Goal: Communication & Community: Answer question/provide support

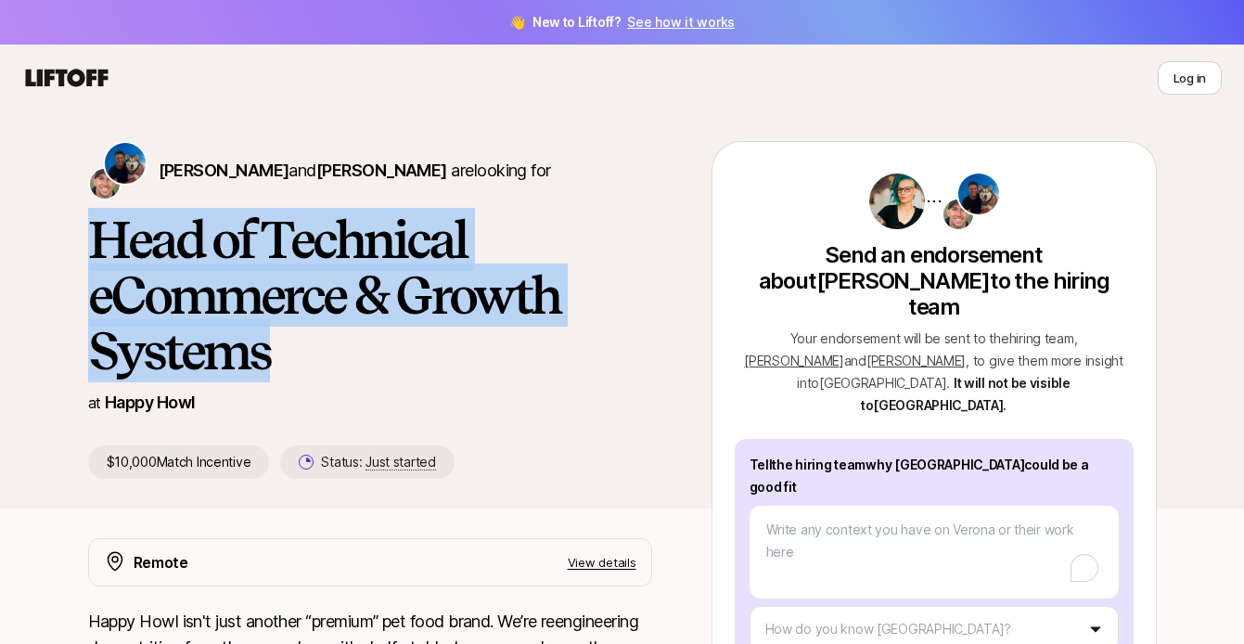
drag, startPoint x: 318, startPoint y: 360, endPoint x: 65, endPoint y: 209, distance: 294.8
click at [66, 209] on div "[PERSON_NAME] and [PERSON_NAME] are looking for Head of Technical eCommerce & G…" at bounding box center [622, 324] width 1113 height 367
copy h1 "Head of Technical eCommerce & Growth Systems"
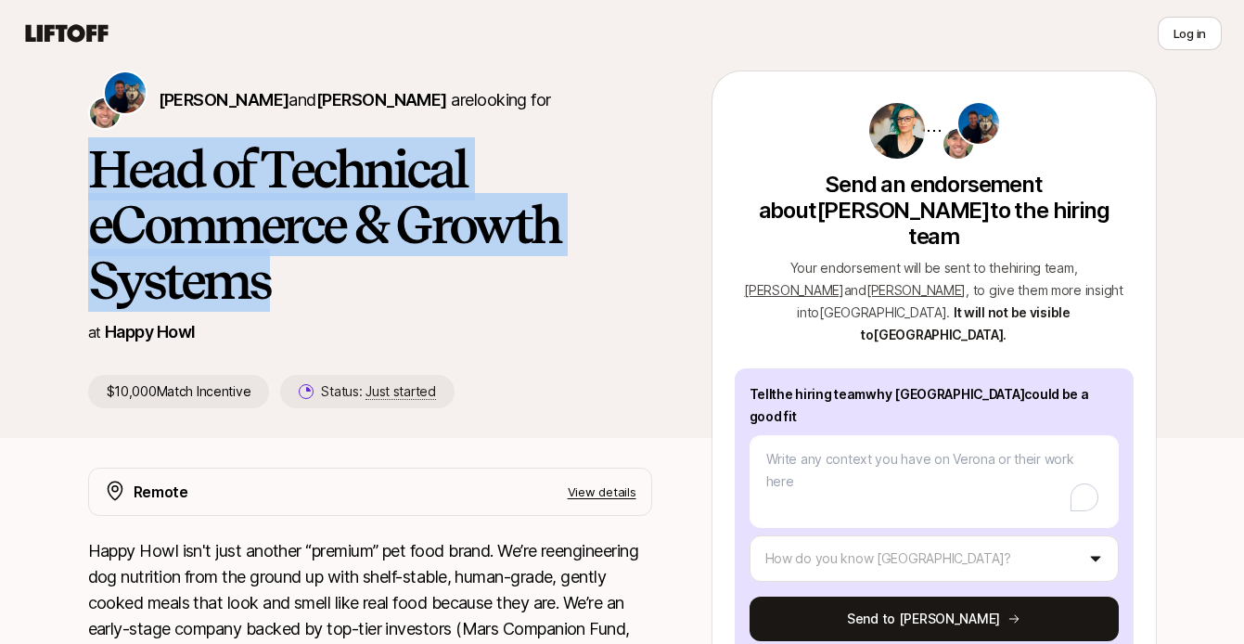
scroll to position [103, 0]
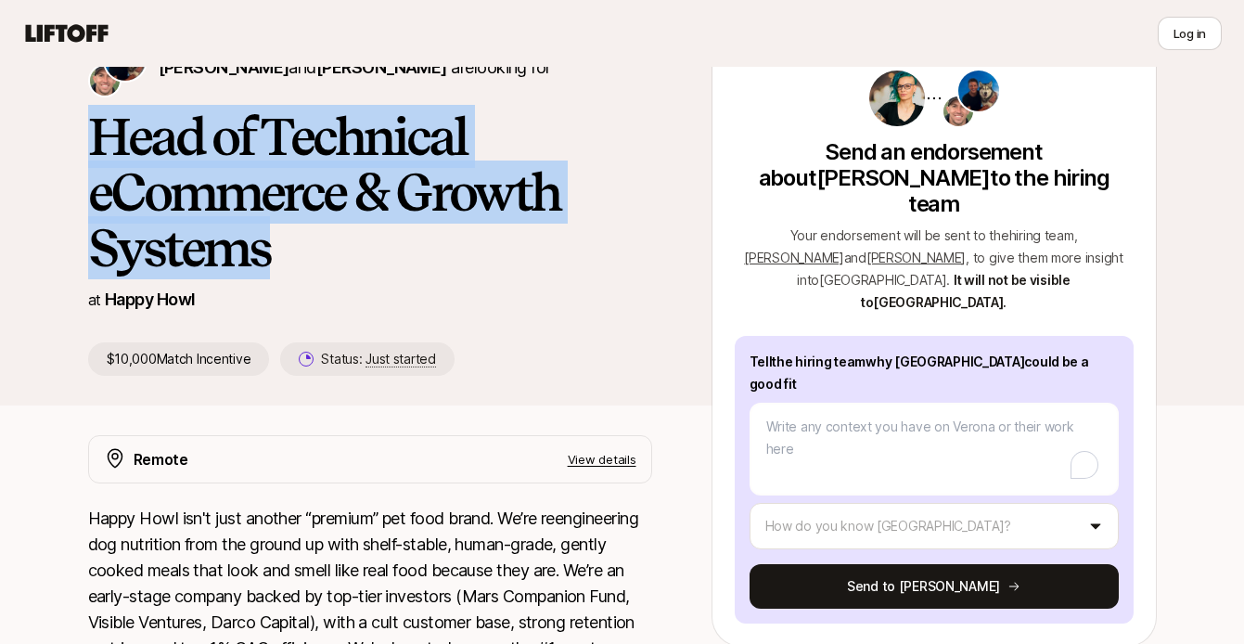
click at [186, 129] on h1 "Head of Technical eCommerce & Growth Systems" at bounding box center [370, 191] width 564 height 167
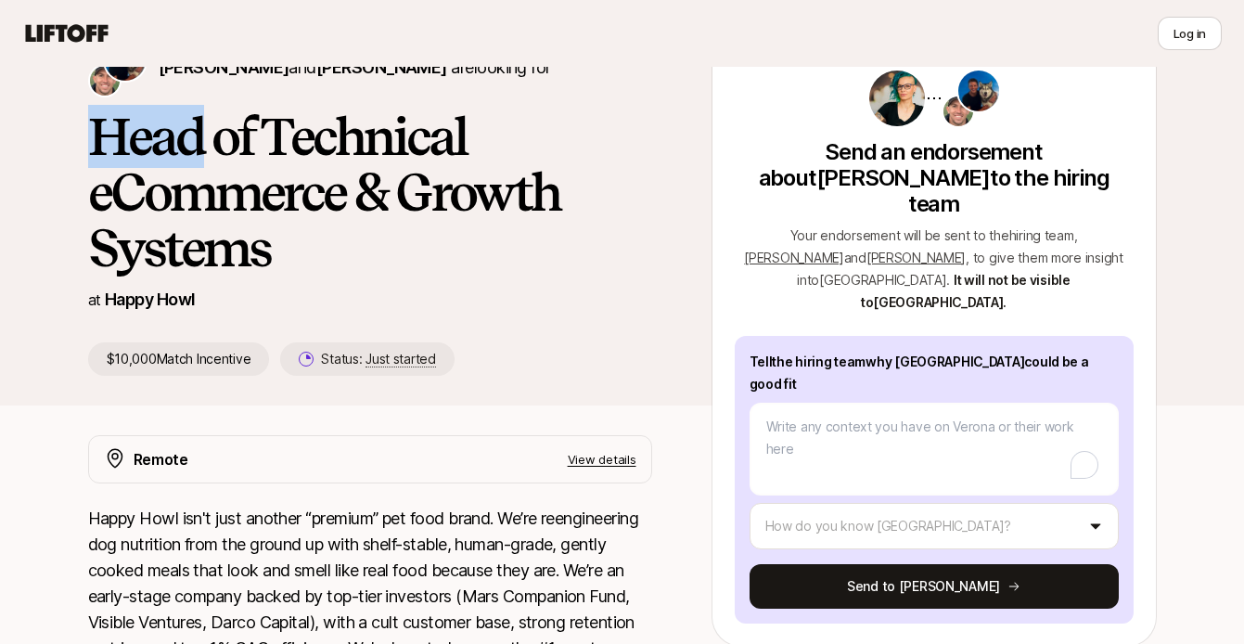
click at [186, 129] on h1 "Head of Technical eCommerce & Growth Systems" at bounding box center [370, 191] width 564 height 167
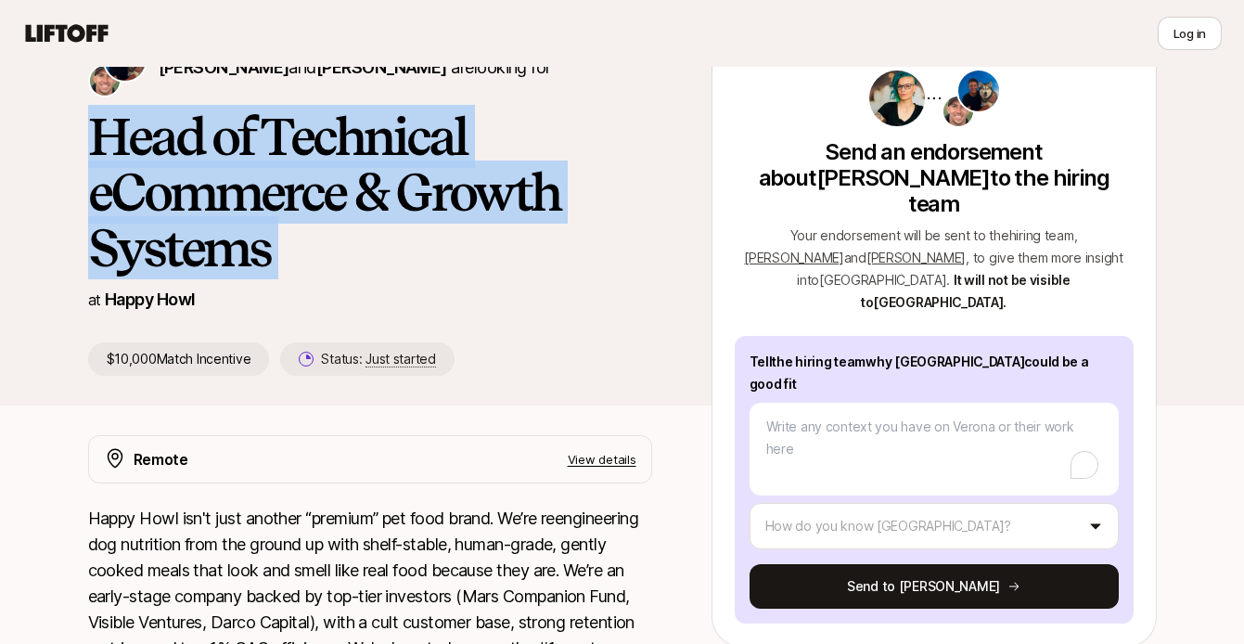
click at [186, 129] on h1 "Head of Technical eCommerce & Growth Systems" at bounding box center [370, 191] width 564 height 167
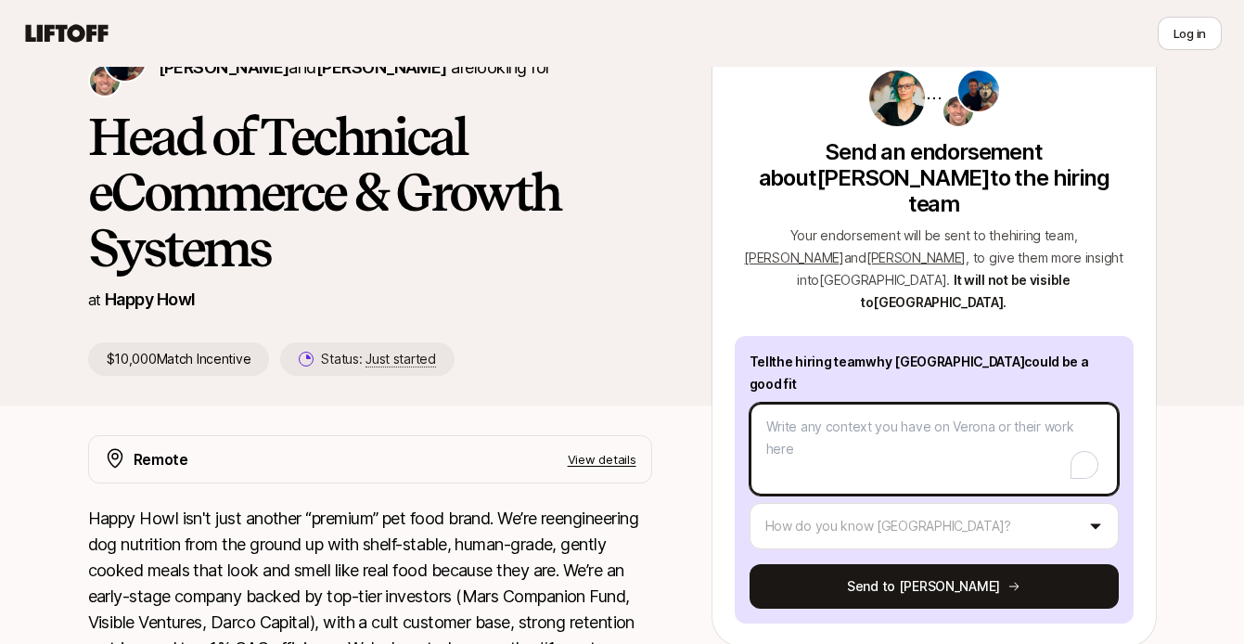
click at [807, 402] on textarea "To enrich screen reader interactions, please activate Accessibility in Grammarl…" at bounding box center [933, 448] width 369 height 93
paste textarea "L’ip dol sit ametconse ad elitsed doeiusmod Tempor inci utl etd MA al Enimadmi …"
type textarea "x"
type textarea "L’ip dol sit ametconse ad elitsed doeiusmod Tempor inci utl etd MA al Enimadmi …"
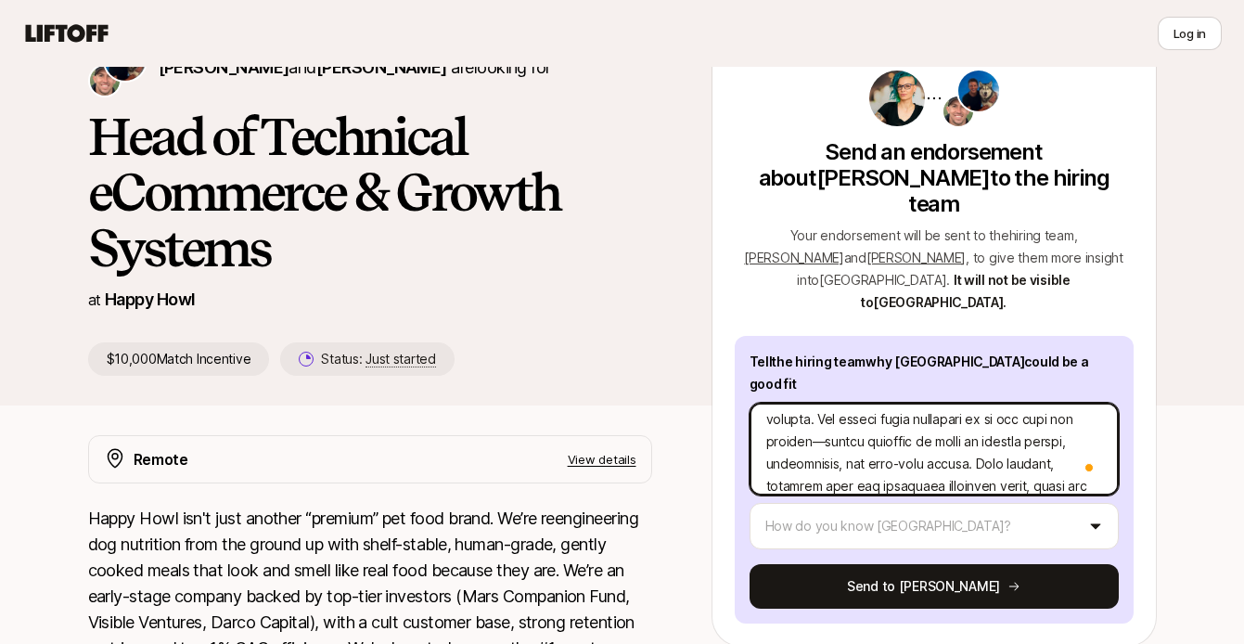
scroll to position [540, 0]
click at [828, 402] on textarea "To enrich screen reader interactions, please activate Accessibility in Grammarl…" at bounding box center [933, 448] width 369 height 93
type textarea "x"
type textarea "L’ip dol sit ametconse ad elitsed doeiusmod Tempor inci utl etd MA al Enimadmi …"
type textarea "x"
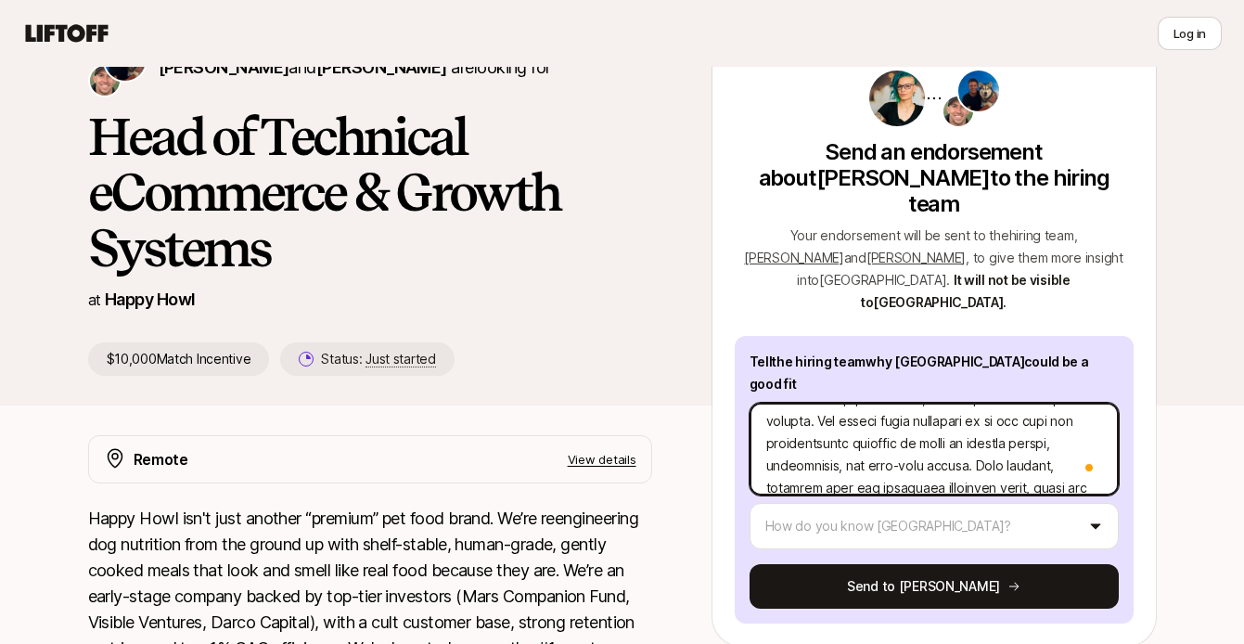
type textarea "L’ip dol sit ametconse ad elitsed doeiusmod Tempor inci utl etd MA al Enimadmi …"
type textarea "x"
type textarea "L’ip dol sit ametconse ad elitsed doeiusmod Tempor inci utl etd MA al Enimadmi …"
type textarea "x"
type textarea "L’ip dol sit ametconse ad elitsed doeiusmod Tempor inci utl etd MA al Enimadmi …"
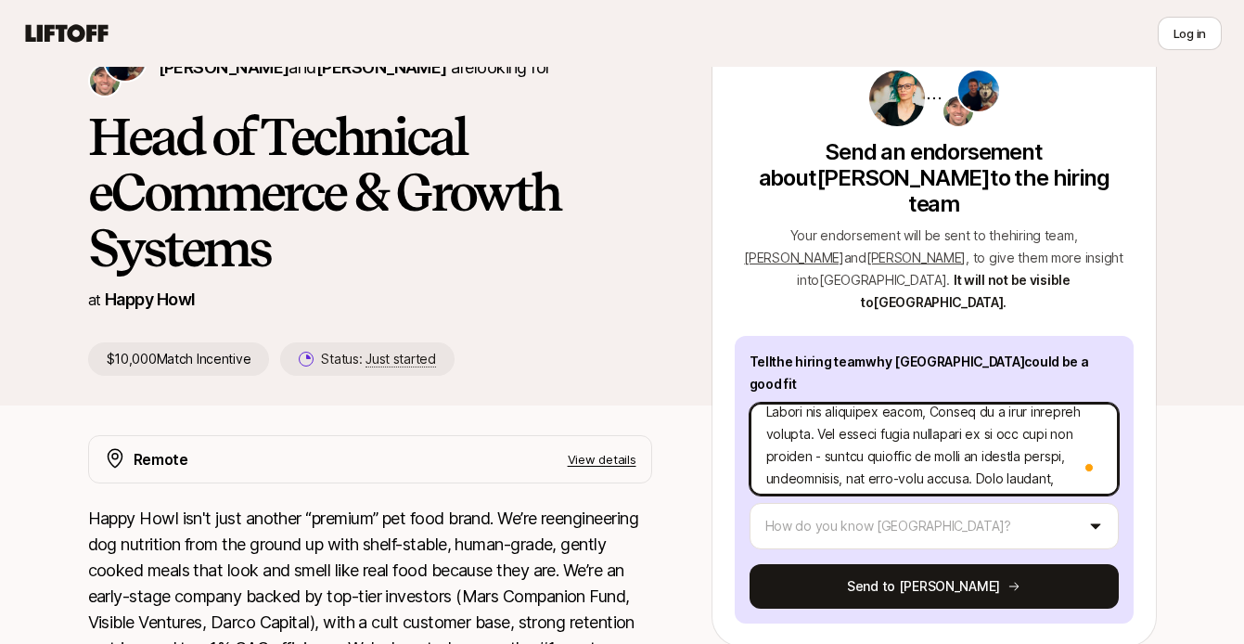
scroll to position [506, 0]
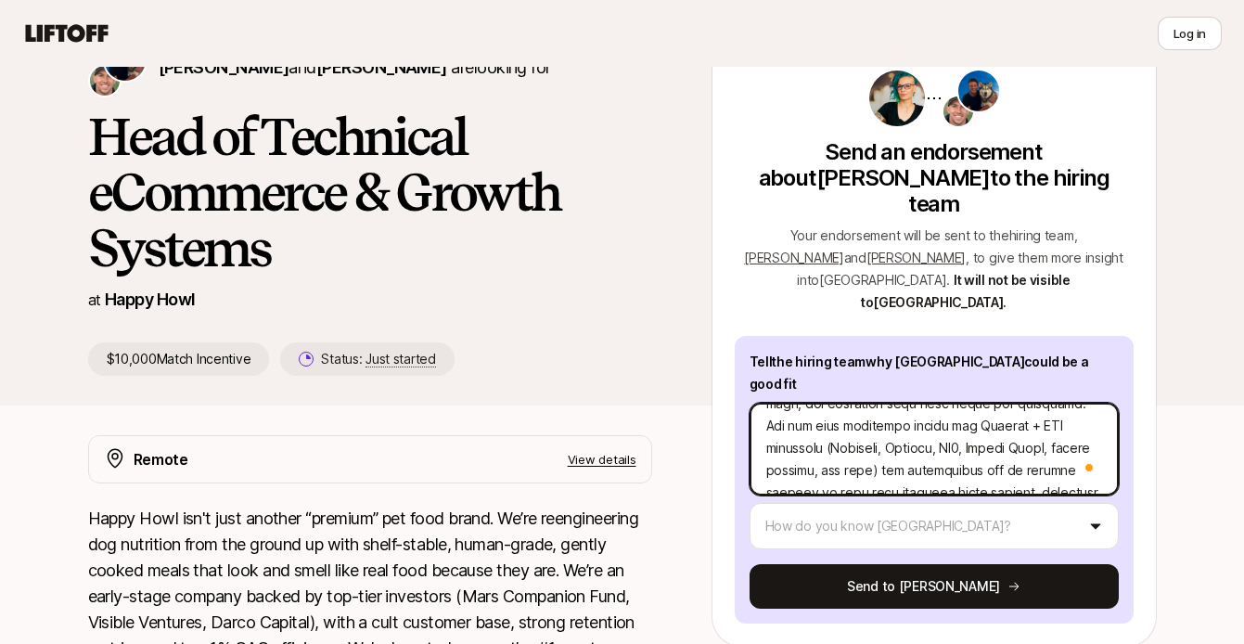
drag, startPoint x: 991, startPoint y: 380, endPoint x: 883, endPoint y: 379, distance: 108.5
click at [883, 402] on textarea "To enrich screen reader interactions, please activate Accessibility in Grammarl…" at bounding box center [933, 448] width 369 height 93
type textarea "x"
type textarea "L’ip dol sit ametconse ad elitsed doeiusmod Tempor inci utl etd MA al Enimadmi …"
type textarea "x"
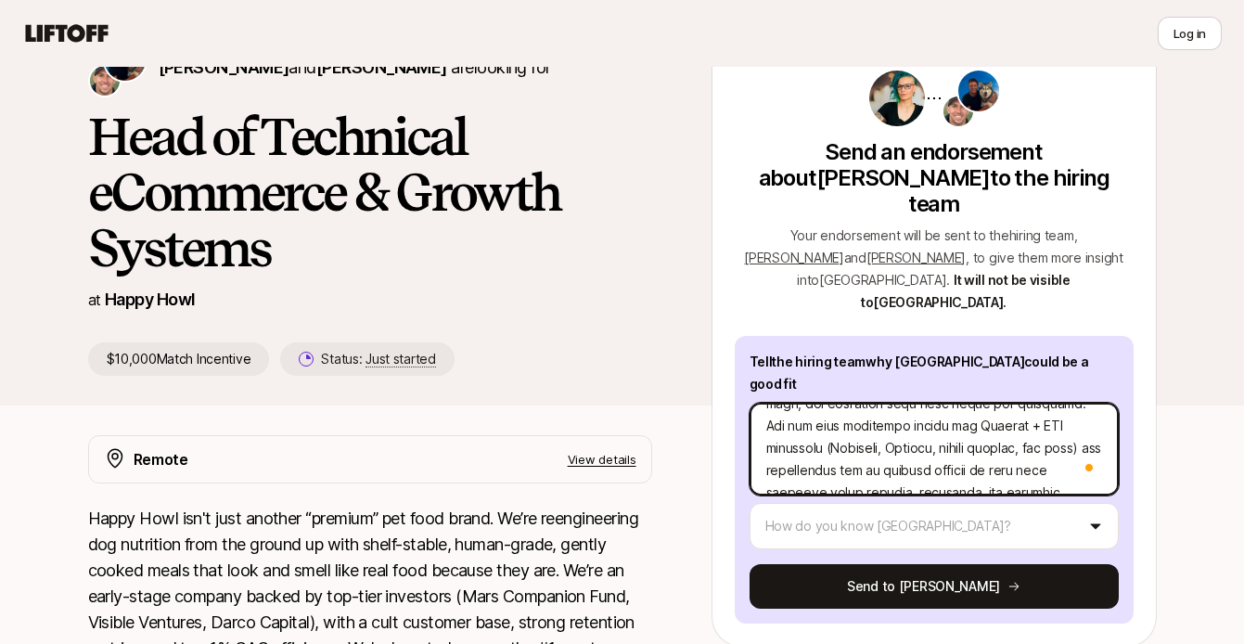
type textarea "L’ip dol sit ametconse ad elitsed doeiusmod Tempor inci utl etd MA al Enimadmi …"
type textarea "x"
type textarea "L’ip dol sit ametconse ad elitsed doeiusmod Tempor inci utl etd MA al Enimadmi …"
click at [793, 402] on textarea "To enrich screen reader interactions, please activate Accessibility in Grammarl…" at bounding box center [933, 448] width 369 height 93
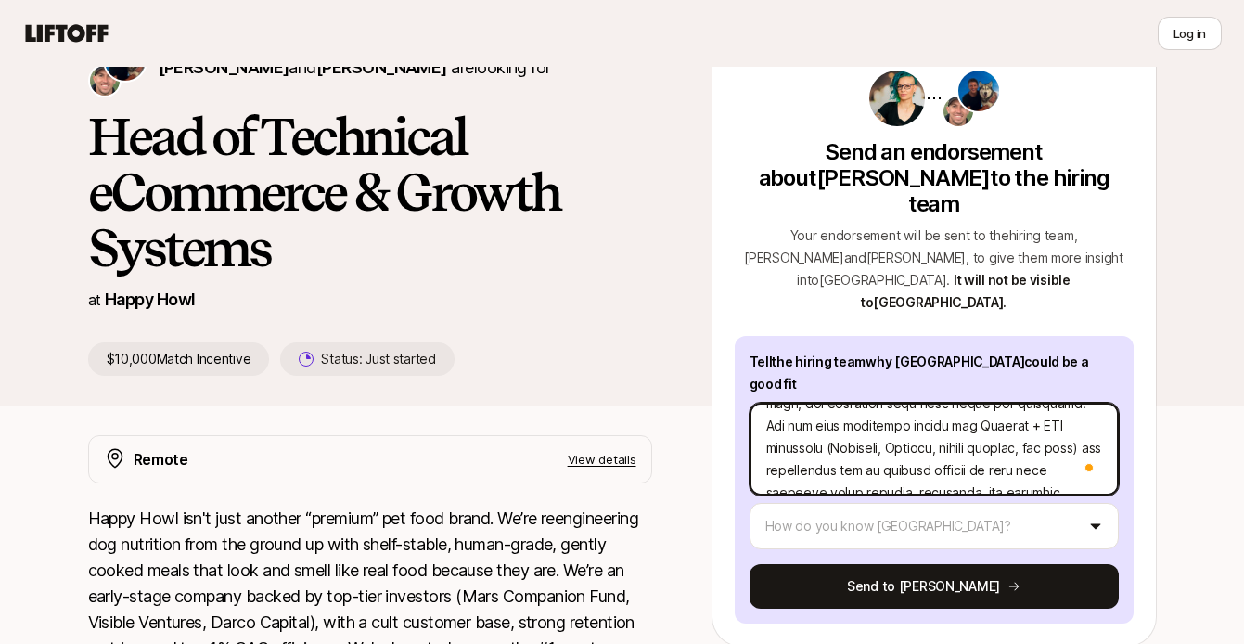
type textarea "x"
type textarea "L’ip dol sit ametconse ad elitsed doeiusmod Tempor inci utl etd MA al Enimadmi …"
type textarea "x"
type textarea "L’ip dol sit ametconse ad elitsed doeiusmod Tempor inci utl etd MA al Enimadmi …"
type textarea "x"
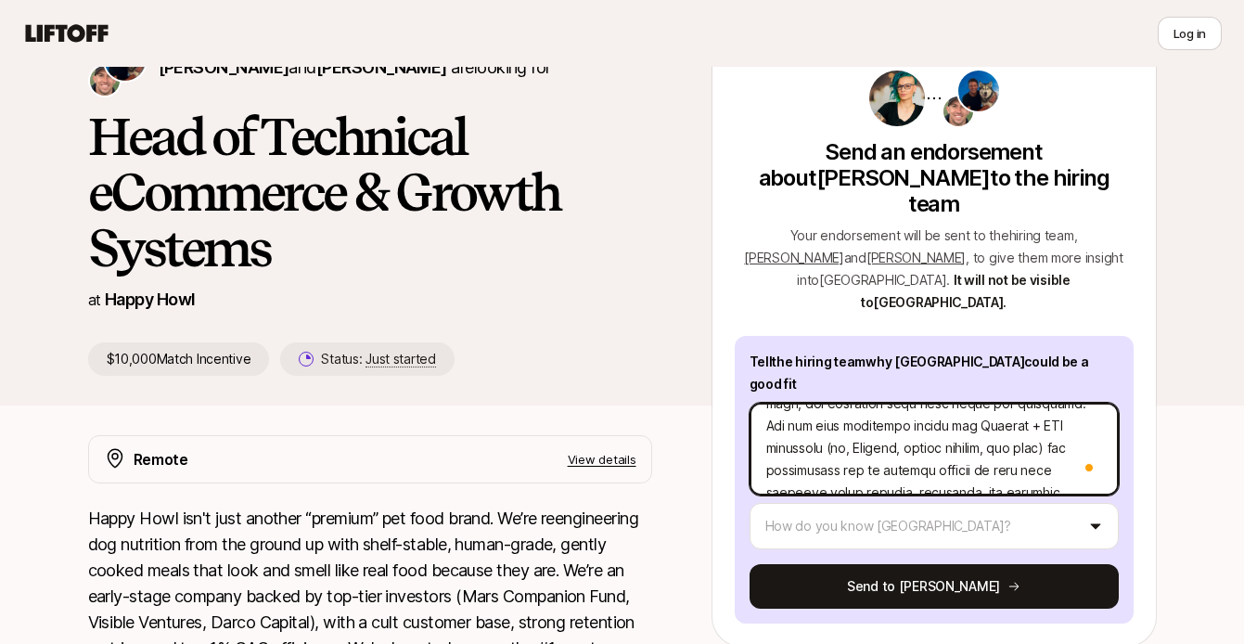
type textarea "L’ip dol sit ametconse ad elitsed doeiusmod Tempor inci utl etd MA al Enimadmi …"
type textarea "x"
type textarea "L’ip dol sit ametconse ad elitsed doeiusmod Tempor inci utl etd MA al Enimadmi …"
type textarea "x"
type textarea "L’ip dol sit ametconse ad elitsed doeiusmod Tempor inci utl etd MA al Enimadmi …"
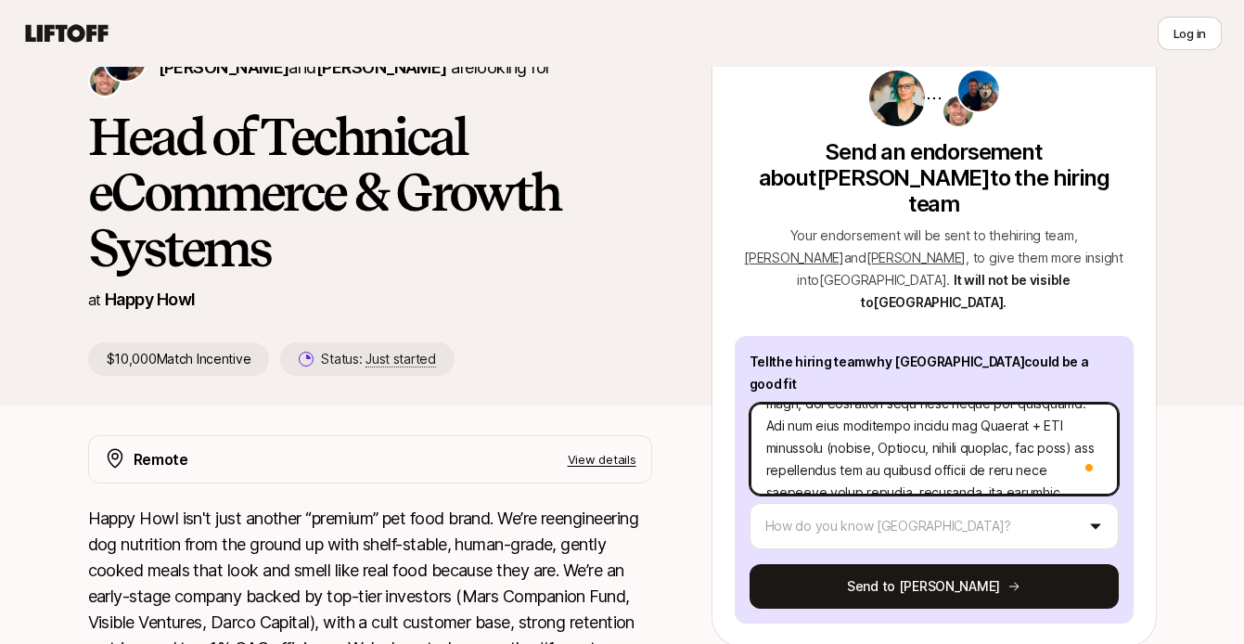
type textarea "x"
type textarea "L’ip dol sit ametconse ad elitsed doeiusmod Tempor inci utl etd MA al Enimadmi …"
type textarea "x"
type textarea "L’ip dol sit ametconse ad elitsed doeiusmod Tempor inci utl etd MA al Enimadmi …"
type textarea "x"
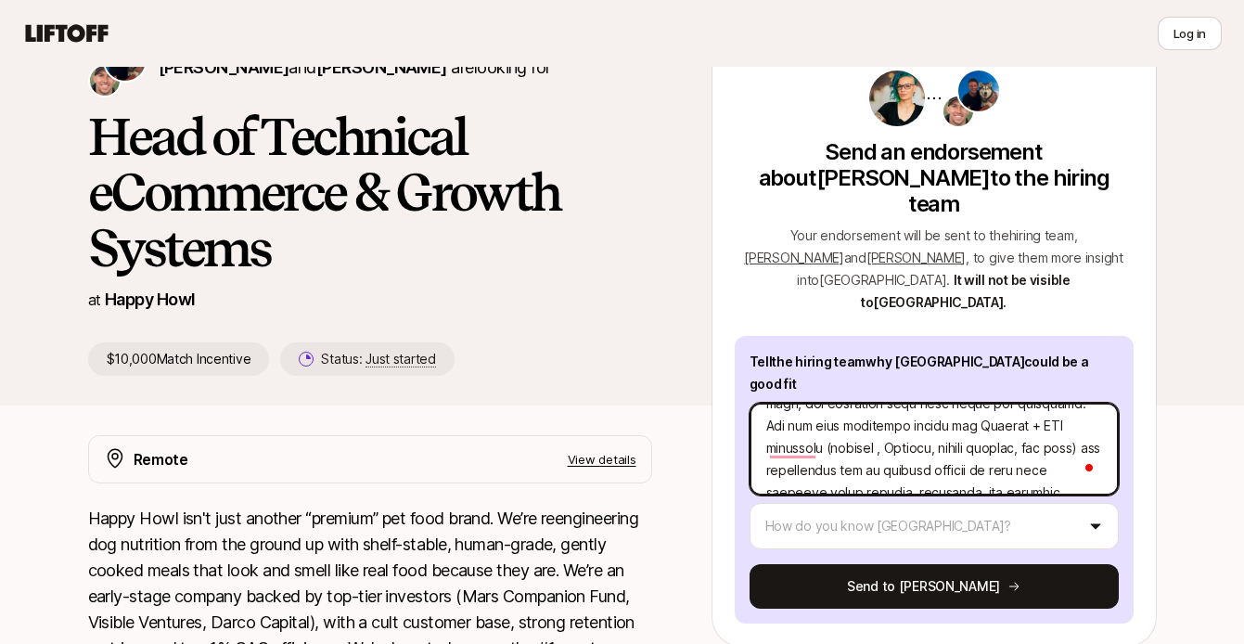
type textarea "L’ip dol sit ametconse ad elitsed doeiusmod Tempor inci utl etd MA al Enimadmi …"
type textarea "x"
type textarea "L’ip dol sit ametconse ad elitsed doeiusmod Tempor inci utl etd MA al Enimadmi …"
type textarea "x"
type textarea "L’ip dol sit ametconse ad elitsed doeiusmod Tempor inci utl etd MA al Enimadmi …"
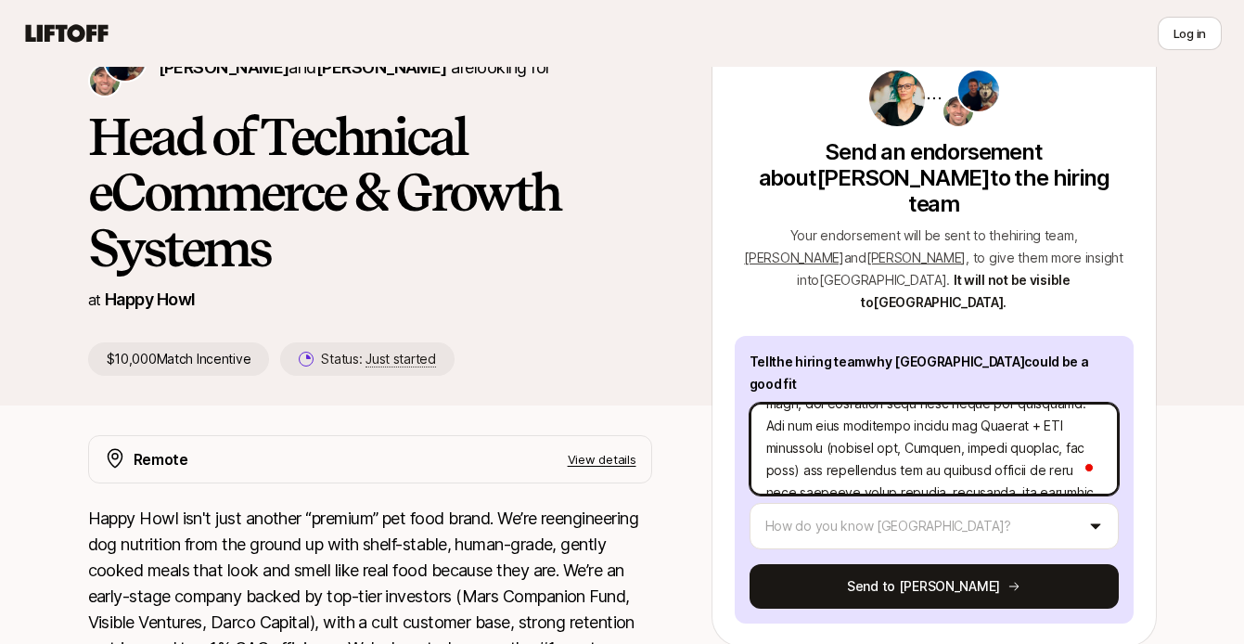
type textarea "x"
type textarea "L’ip dol sit ametconse ad elitsed doeiusmod Tempor inci utl etd MA al Enimadmi …"
type textarea "x"
type textarea "L’ip dol sit ametconse ad elitsed doeiusmod Tempor inci utl etd MA al Enimadmi …"
type textarea "x"
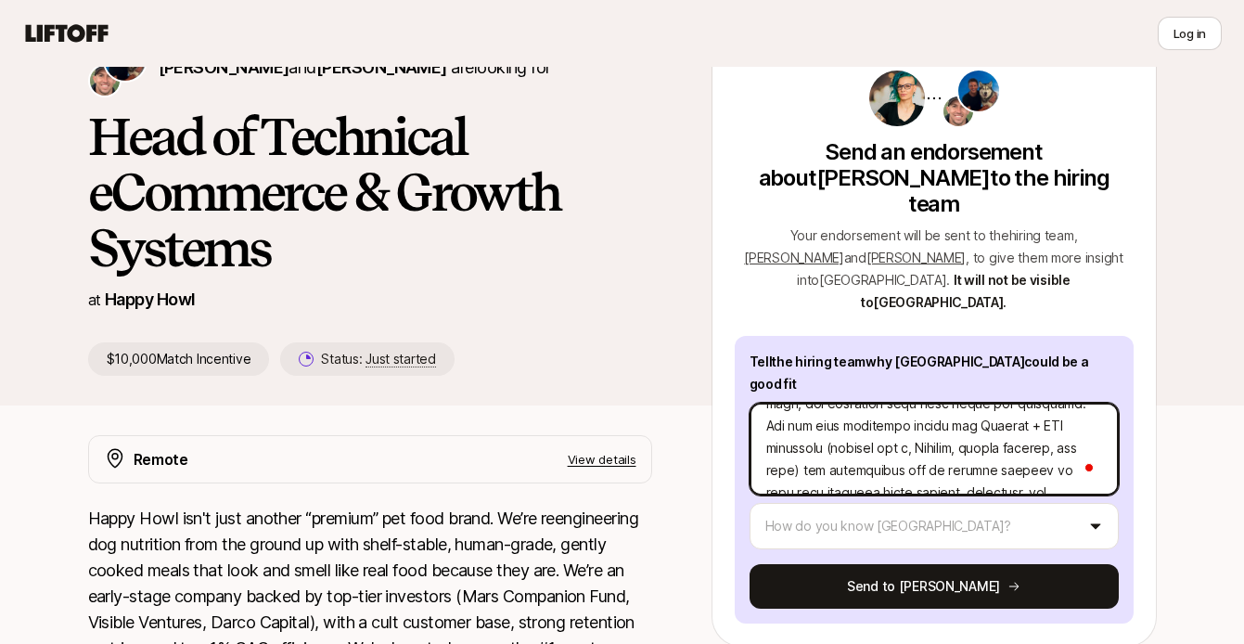
type textarea "L’ip dol sit ametconse ad elitsed doeiusmod Tempor inci utl etd MA al Enimadmi …"
type textarea "x"
type textarea "L’ip dol sit ametconse ad elitsed doeiusmod Tempor inci utl etd MA al Enimadmi …"
type textarea "x"
type textarea "L’ip dol sit ametconse ad elitsed doeiusmod Tempor inci utl etd MA al Enimadmi …"
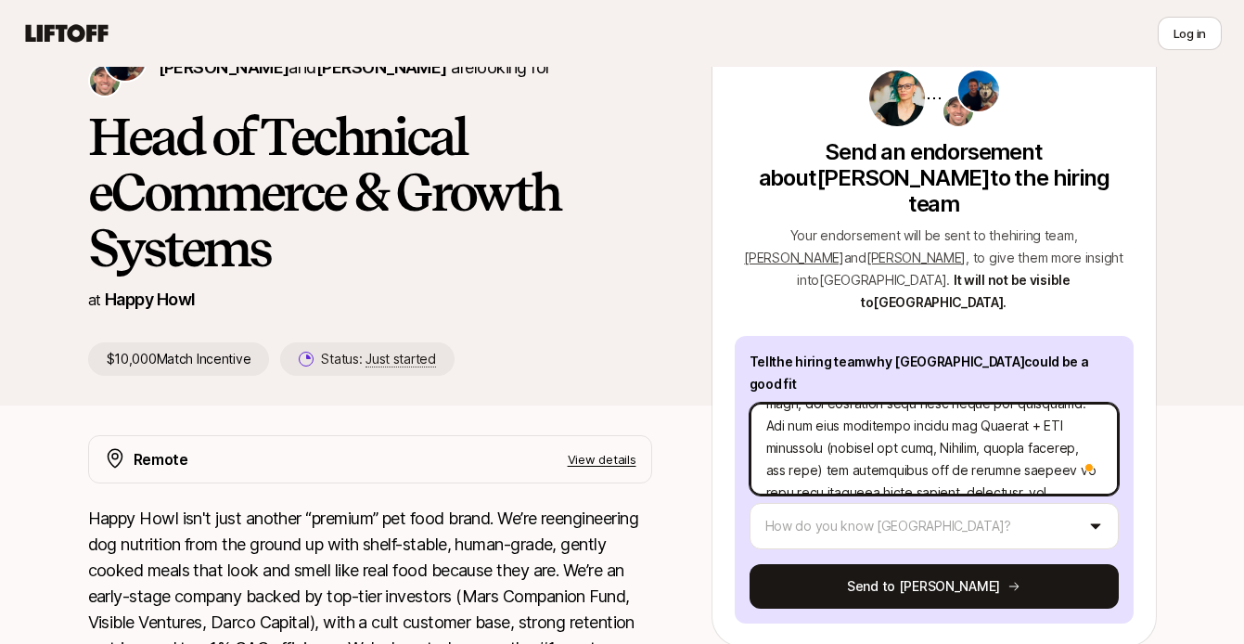
type textarea "x"
type textarea "L’ip dol sit ametconse ad elitsed doeiusmod Tempor inci utl etd MA al Enimadmi …"
type textarea "x"
type textarea "L’ip dol sit ametconse ad elitsed doeiusmod Tempor inci utl etd MA al Enimadmi …"
type textarea "x"
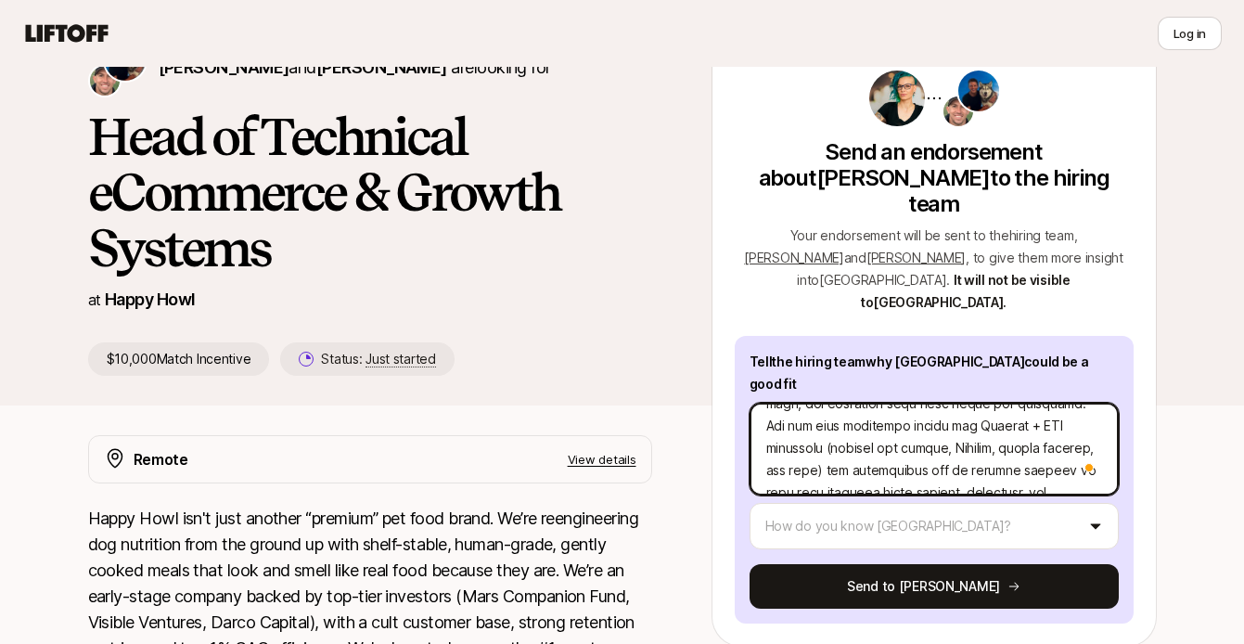
type textarea "L’ip dol sit ametconse ad elitsed doeiusmod Tempor inci utl etd MA al Enimadmi …"
type textarea "x"
type textarea "L’ip dol sit ametconse ad elitsed doeiusmod Tempor inci utl etd MA al Enimadmi …"
type textarea "x"
type textarea "L’ip dol sit ametconse ad elitsed doeiusmod Tempor inci utl etd MA al Enimadmi …"
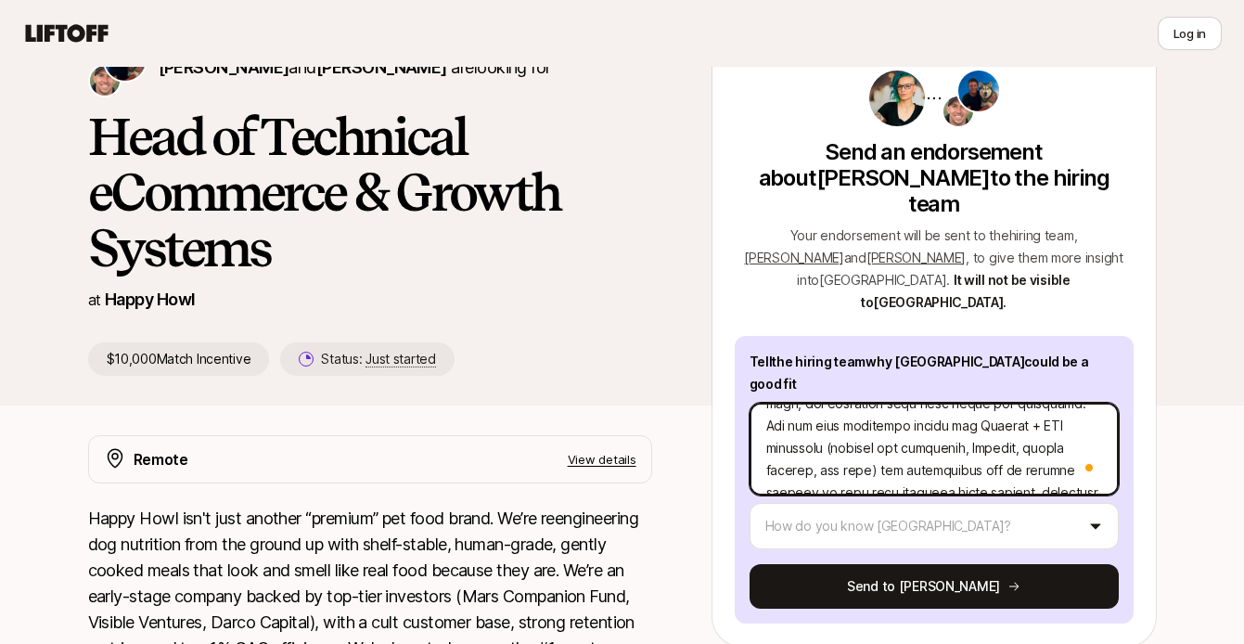
type textarea "x"
type textarea "L’ip dol sit ametconse ad elitsed doeiusmod Tempor inci utl etd MA al Enimadmi …"
type textarea "x"
type textarea "L’ip dol sit ametconse ad elitsed doeiusmod Tempor inci utl etd MA al Enimadmi …"
type textarea "x"
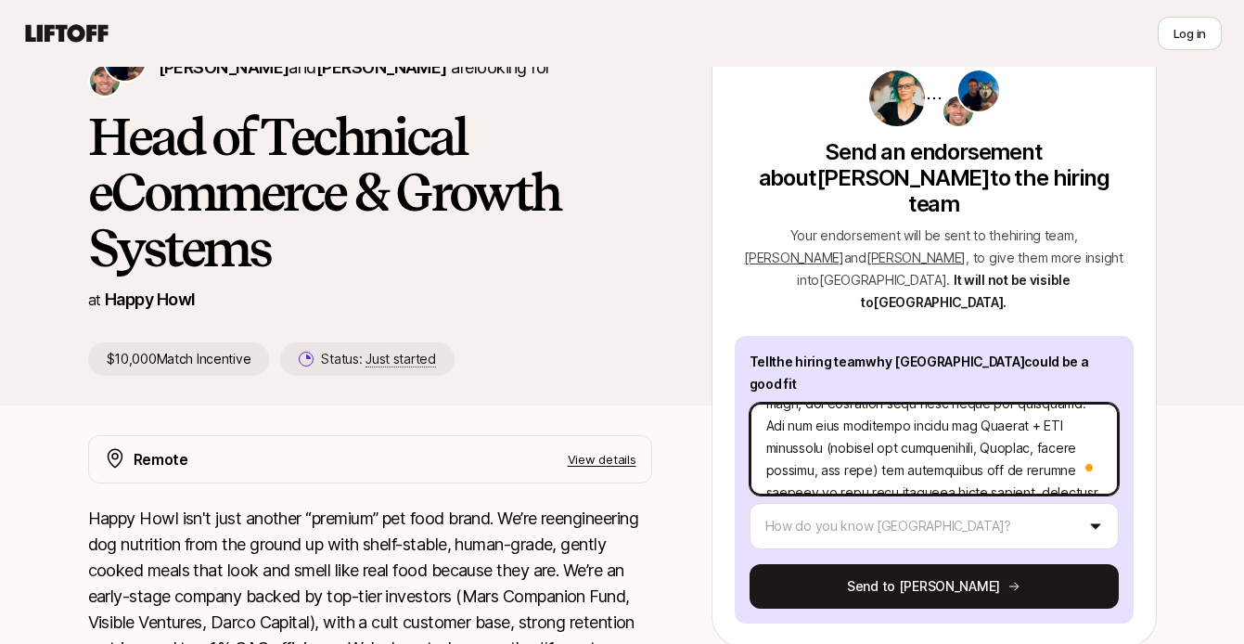
type textarea "L’ip dol sit ametconse ad elitsed doeiusmod Tempor inci utl etd MA al Enimadmi …"
type textarea "x"
type textarea "L’ip dol sit ametconse ad elitsed doeiusmod Tempor inci utl etd MA al Enimadmi …"
type textarea "x"
type textarea "L’ip dol sit ametconse ad elitsed doeiusmod Tempor inci utl etd MA al Enimadmi …"
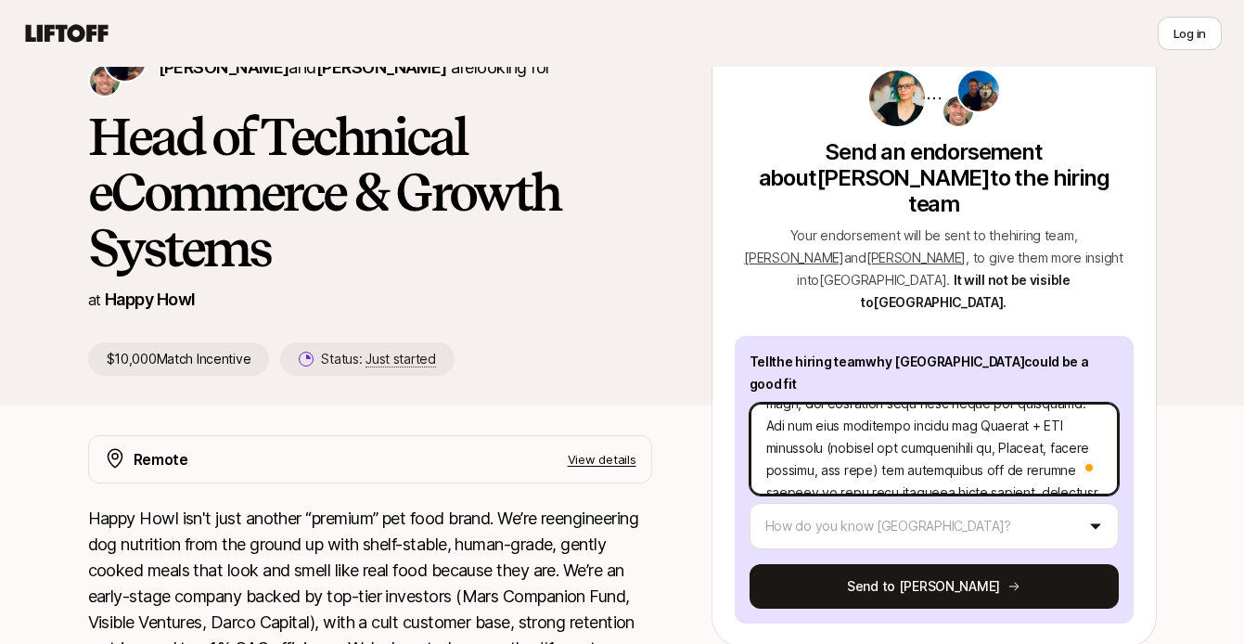
type textarea "x"
type textarea "L’ip dol sit ametconse ad elitsed doeiusmod Tempor inci utl etd MA al Enimadmi …"
type textarea "x"
type textarea "L’ip dol sit ametconse ad elitsed doeiusmod Tempor inci utl etd MA al Enimadmi …"
type textarea "x"
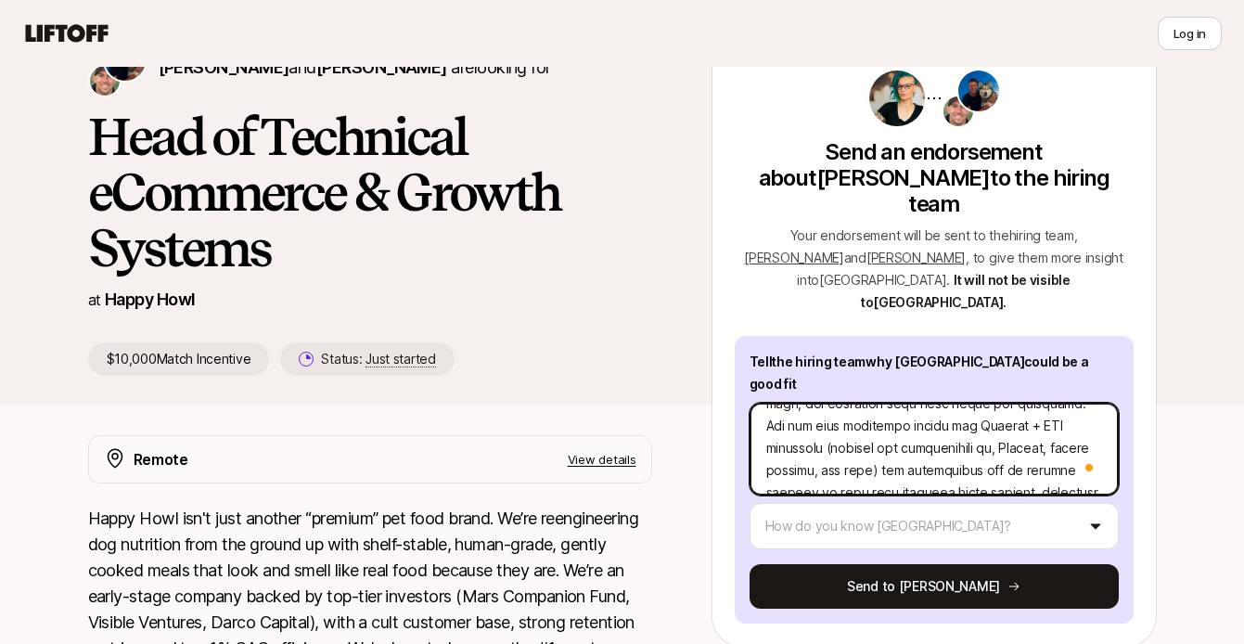
type textarea "L’ip dol sit ametconse ad elitsed doeiusmod Tempor inci utl etd MA al Enimadmi …"
type textarea "x"
type textarea "L’ip dol sit ametconse ad elitsed doeiusmod Tempor inci utl etd MA al Enimadmi …"
type textarea "x"
type textarea "L’ip dol sit ametconse ad elitsed doeiusmod Tempor inci utl etd MA al Enimadmi …"
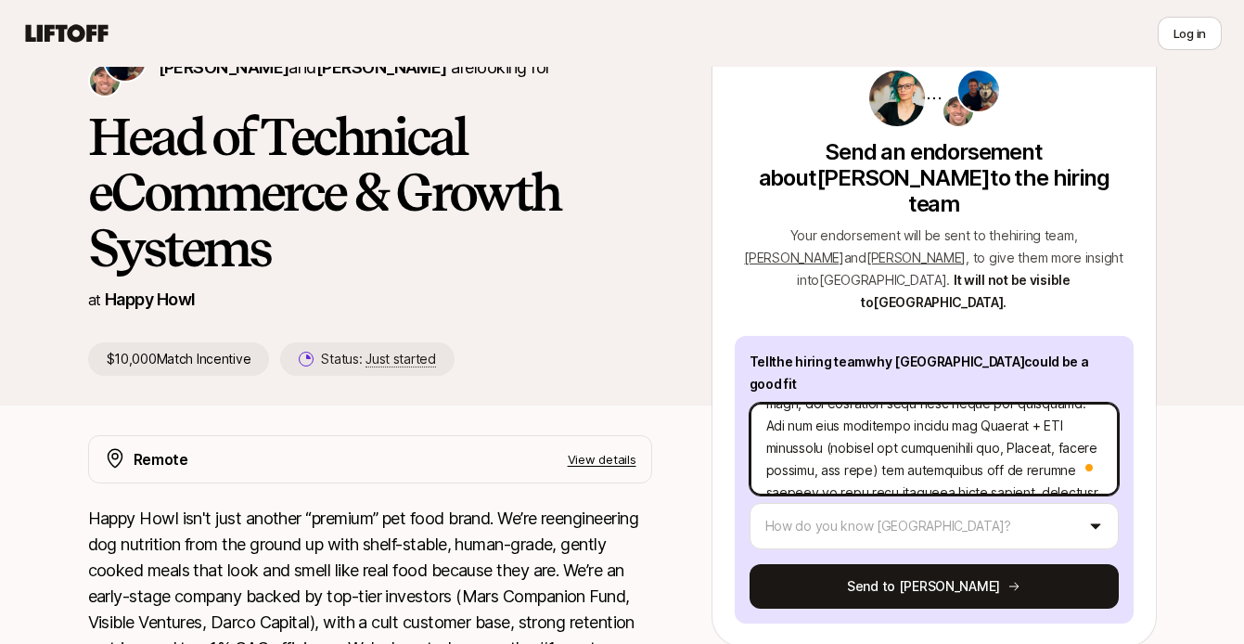
type textarea "x"
type textarea "L’ip dol sit ametconse ad elitsed doeiusmod Tempor inci utl etd MA al Enimadmi …"
type textarea "x"
type textarea "L’ip dol sit ametconse ad elitsed doeiusmod Tempor inci utl etd MA al Enimadmi …"
type textarea "x"
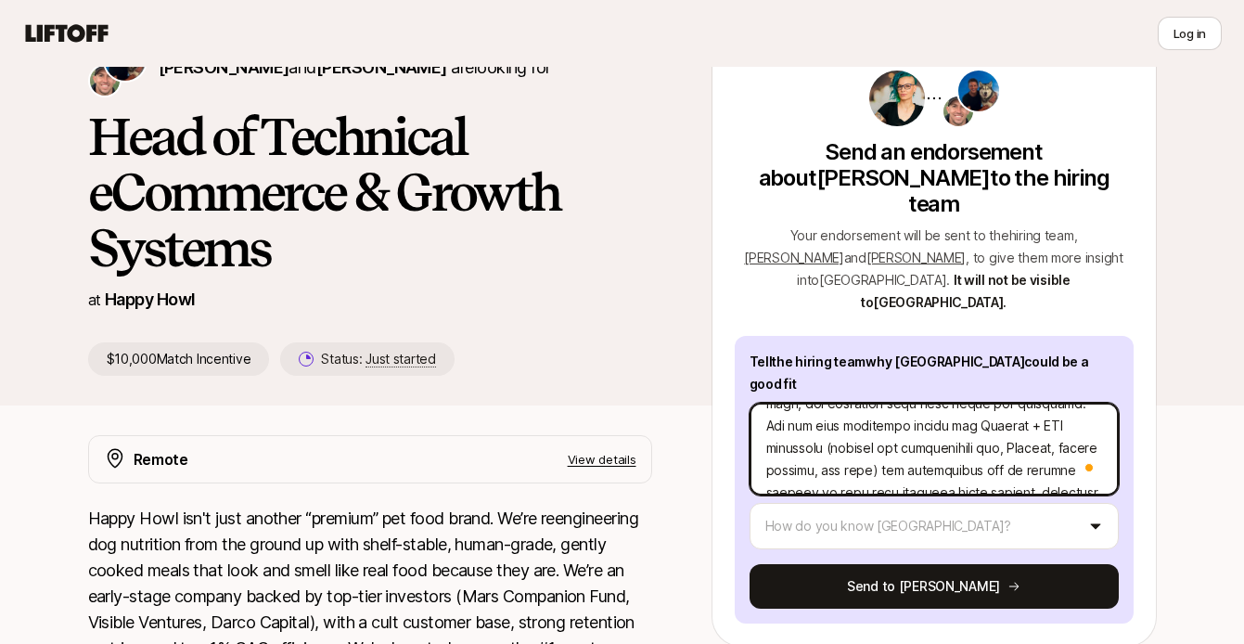
type textarea "L’ip dol sit ametconse ad elitsed doeiusmod Tempor inci utl etd MA al Enimadmi …"
type textarea "x"
type textarea "L’ip dol sit ametconse ad elitsed doeiusmod Tempor inci utl etd MA al Enimadmi …"
type textarea "x"
type textarea "L’ip dol sit ametconse ad elitsed doeiusmod Tempor inci utl etd MA al Enimadmi …"
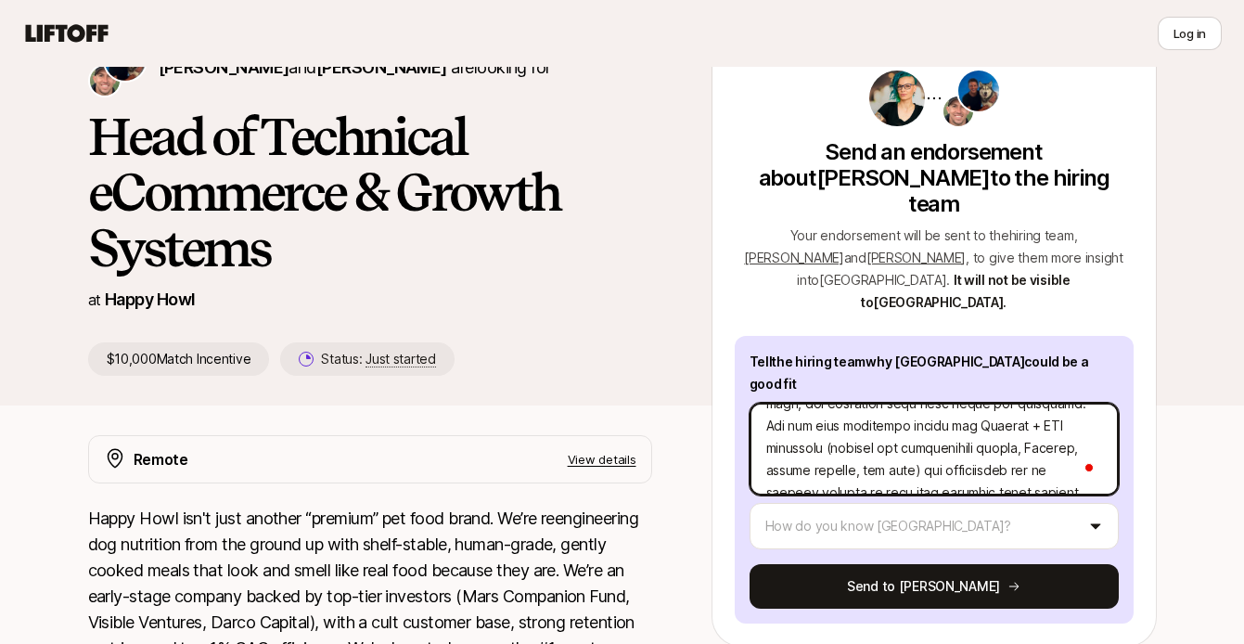
type textarea "x"
type textarea "L’ip dol sit ametconse ad elitsed doeiusmod Tempor inci utl etd MA al Enimadmi …"
type textarea "x"
type textarea "L’ip dol sit ametconse ad elitsed doeiusmod Tempor inci utl etd MA al Enimadmi …"
click at [993, 402] on textarea "To enrich screen reader interactions, please activate Accessibility in Grammarl…" at bounding box center [933, 448] width 369 height 93
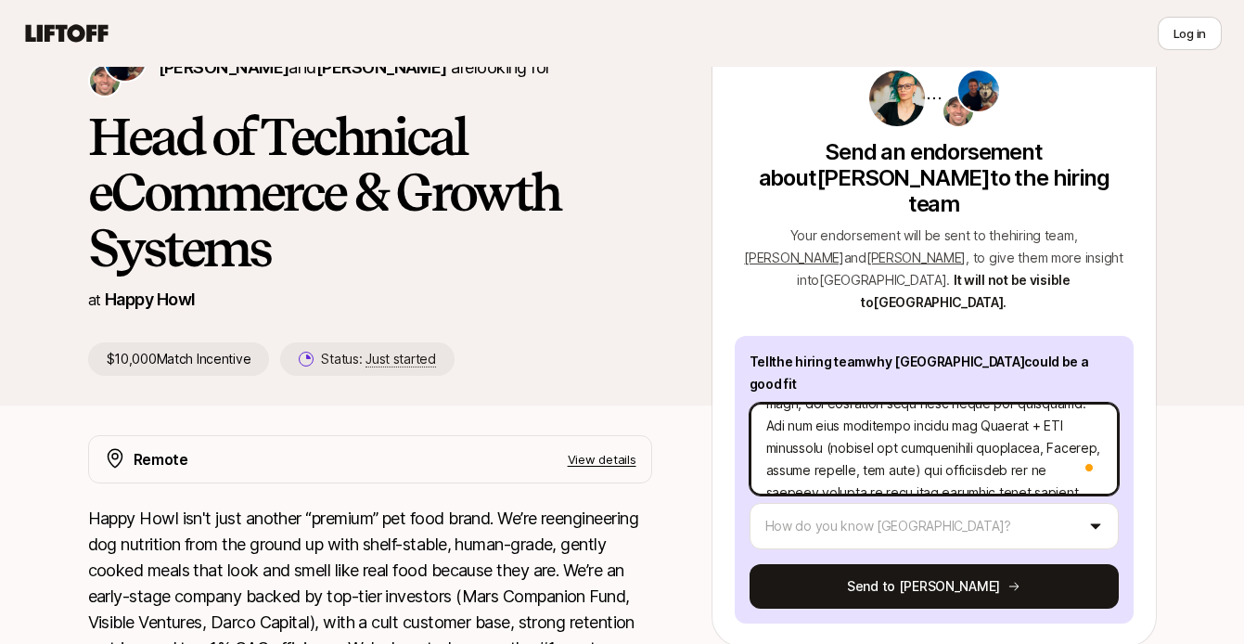
click at [993, 402] on textarea "To enrich screen reader interactions, please activate Accessibility in Grammarl…" at bounding box center [933, 448] width 369 height 93
type textarea "x"
type textarea "L’ip dol sit ametconse ad elitsed doeiusmod Tempor inci utl etd MA al Enimadmi …"
type textarea "x"
type textarea "L’ip dol sit ametconse ad elitsed doeiusmod Tempor inci utl etd MA al Enimadmi …"
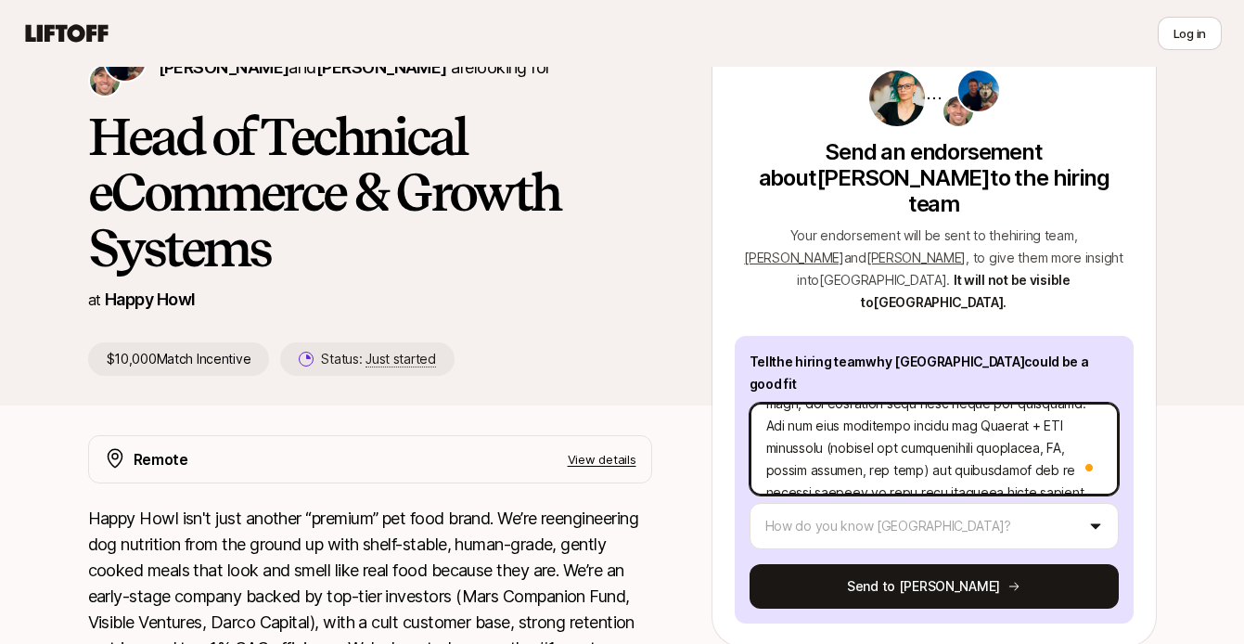
type textarea "x"
type textarea "L’ip dol sit ametconse ad elitsed doeiusmod Tempor inci utl etd MA al Enimadmi …"
type textarea "x"
type textarea "L’ip dol sit ametconse ad elitsed doeiusmod Tempor inci utl etd MA al Enimadmi …"
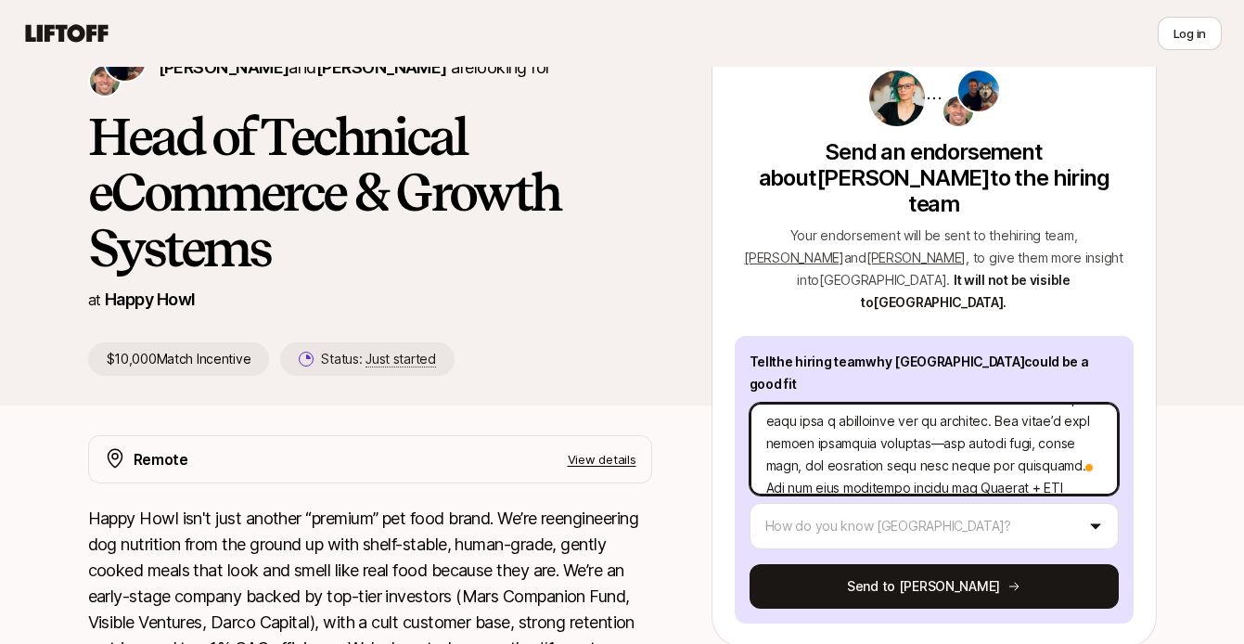
click at [947, 402] on textarea "To enrich screen reader interactions, please activate Accessibility in Grammarl…" at bounding box center [933, 448] width 369 height 93
click at [949, 418] on textarea "To enrich screen reader interactions, please activate Accessibility in Grammarl…" at bounding box center [933, 448] width 369 height 93
type textarea "x"
type textarea "L’ip dol sit ametconse ad elitsed doeiusmod Tempor inci utl etd MA al Enimadmi …"
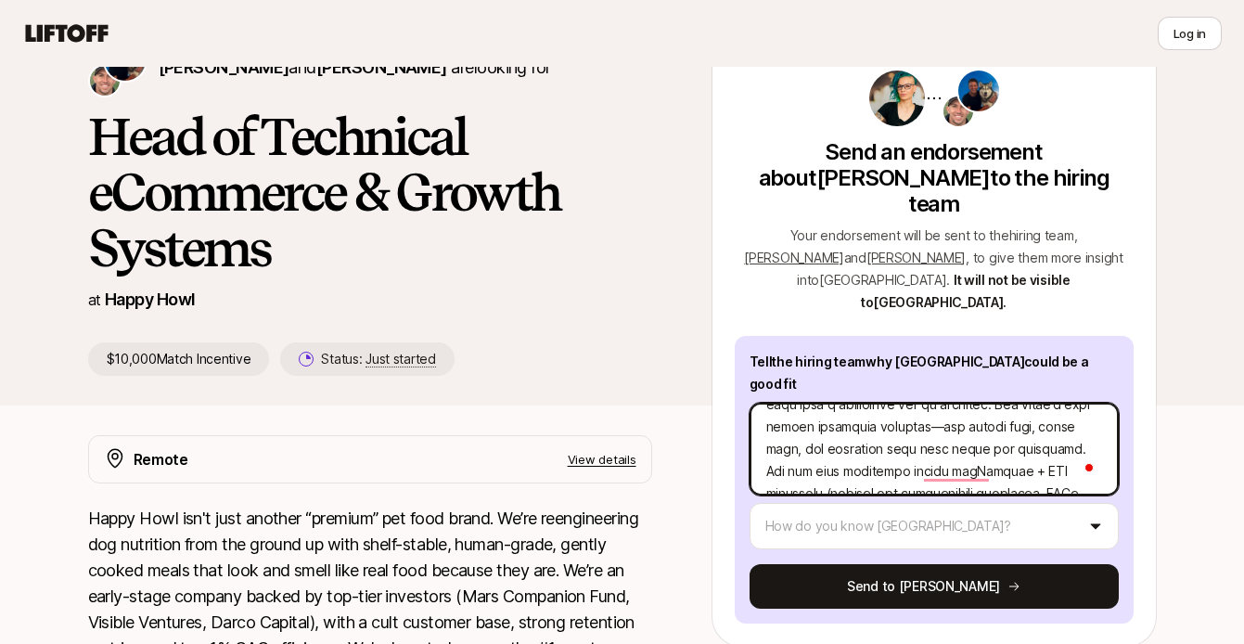
type textarea "x"
type textarea "L’ip dol sit ametconse ad elitsed doeiusmod Tempor inci utl etd MA al Enimadmi …"
click at [946, 402] on textarea "To enrich screen reader interactions, please activate Accessibility in Grammarl…" at bounding box center [933, 448] width 369 height 93
type textarea "x"
type textarea "L’ip dol sit ametconse ad elitsed doeiusmod Tempor inci utl etd MA al Enimadmi …"
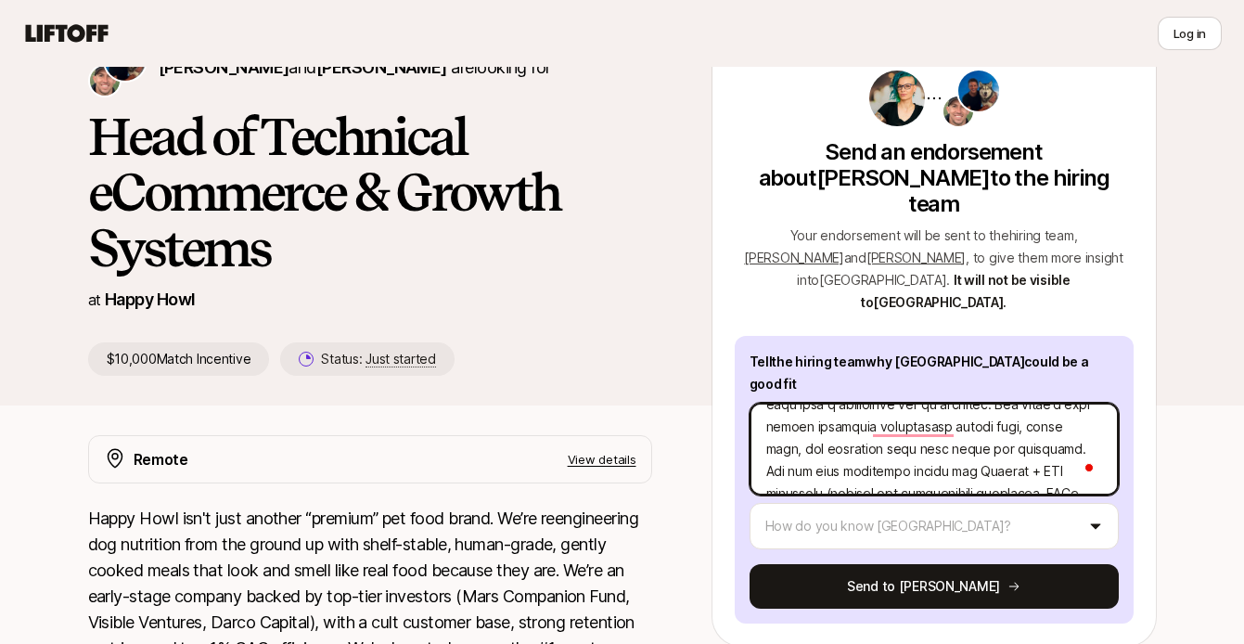
type textarea "x"
type textarea "L’ip dol sit ametconse ad elitsed doeiusmod Tempor inci utl etd MA al Enimadmi …"
type textarea "x"
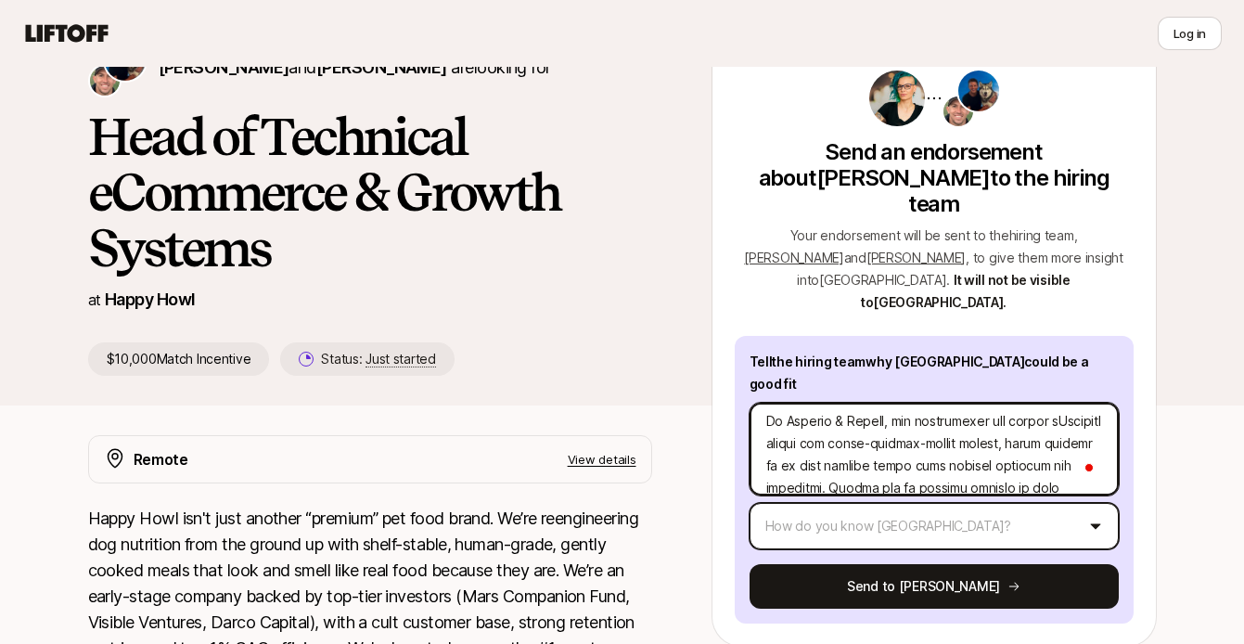
type textarea "L’ip dol sit ametconse ad elitsed doeiusmod Tempor inci utl etd MA al Enimadmi …"
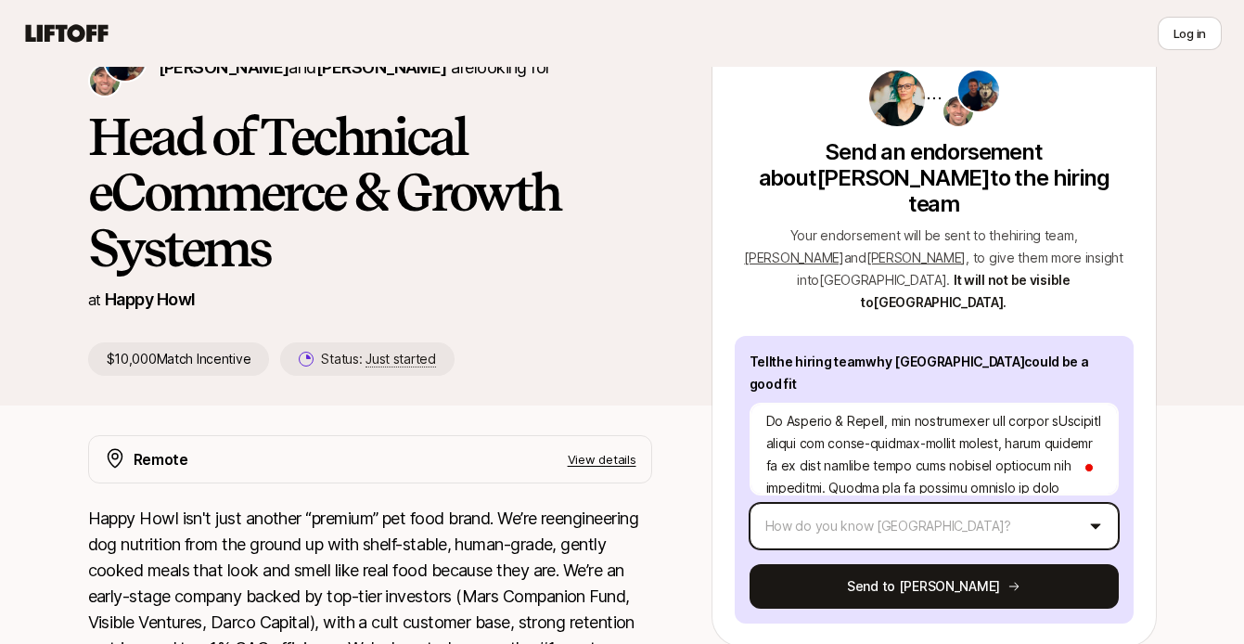
click at [941, 450] on html "👋 New to Liftoff? See how it works Log in Log in [PERSON_NAME] and [PERSON_NAME…" at bounding box center [622, 219] width 1244 height 644
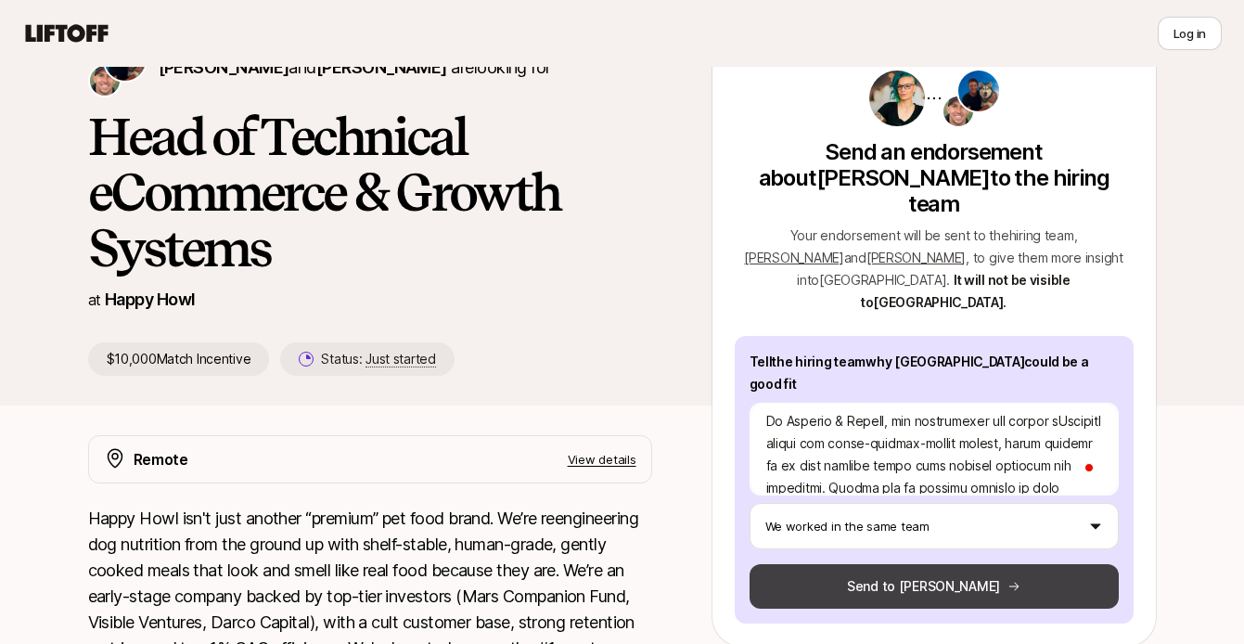
click at [836, 564] on button "Send to [PERSON_NAME]" at bounding box center [933, 586] width 369 height 45
type textarea "x"
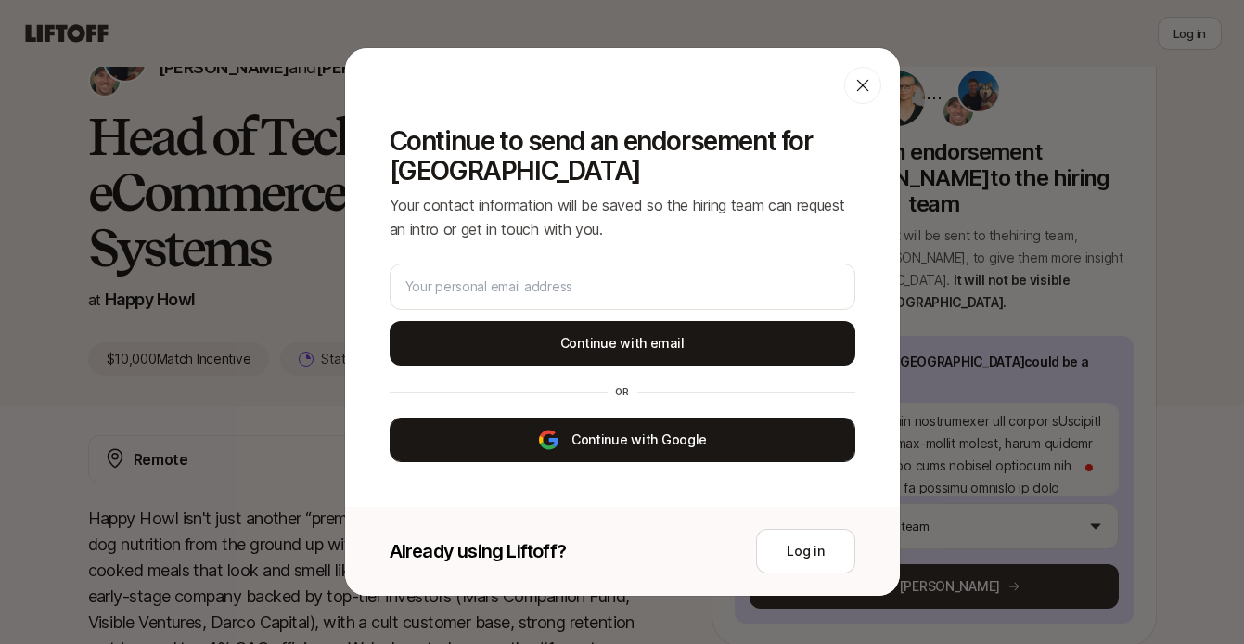
click at [603, 432] on button "Continue with Google" at bounding box center [622, 439] width 466 height 45
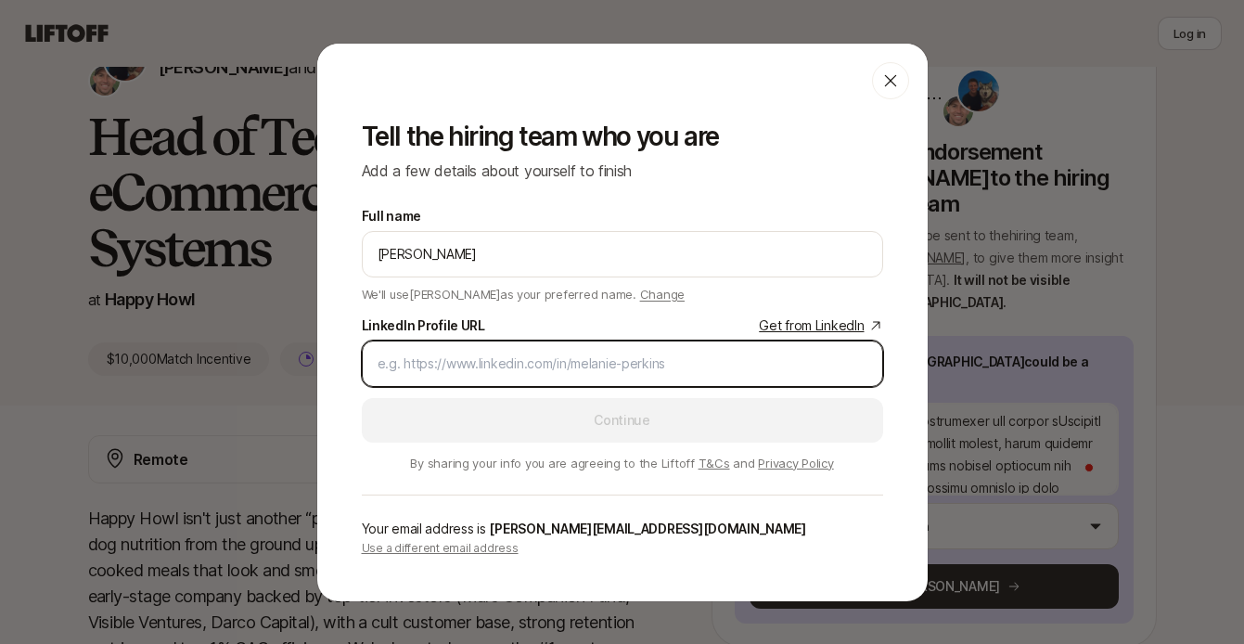
paste input "[URL][DOMAIN_NAME]"
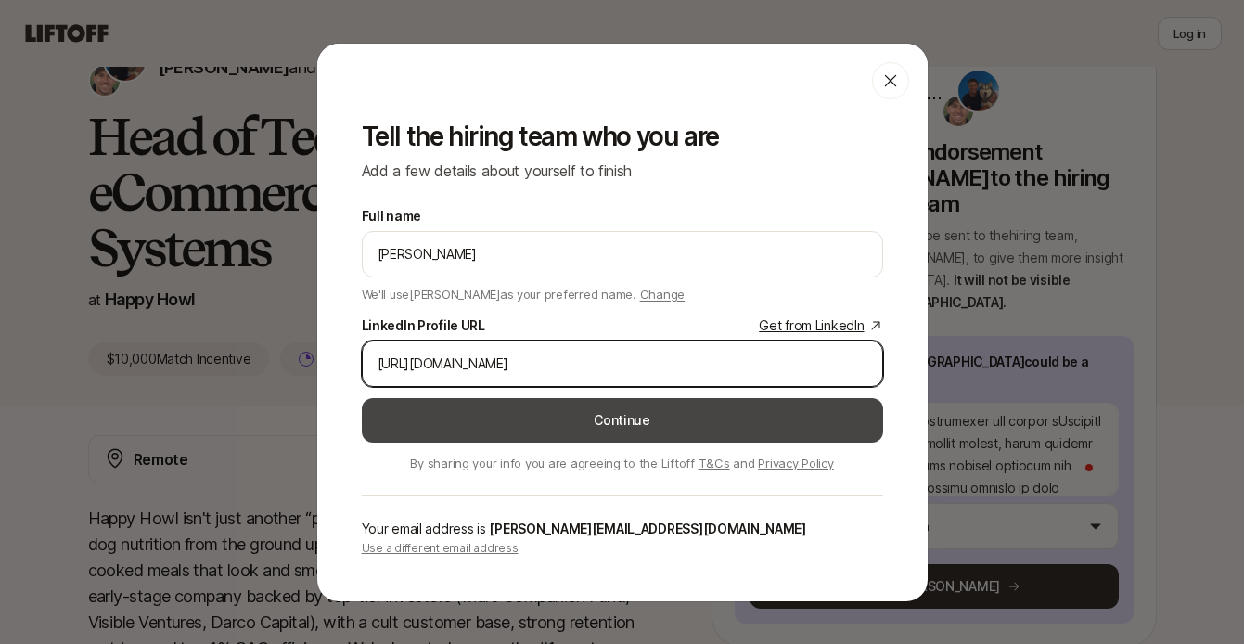
type input "[URL][DOMAIN_NAME]"
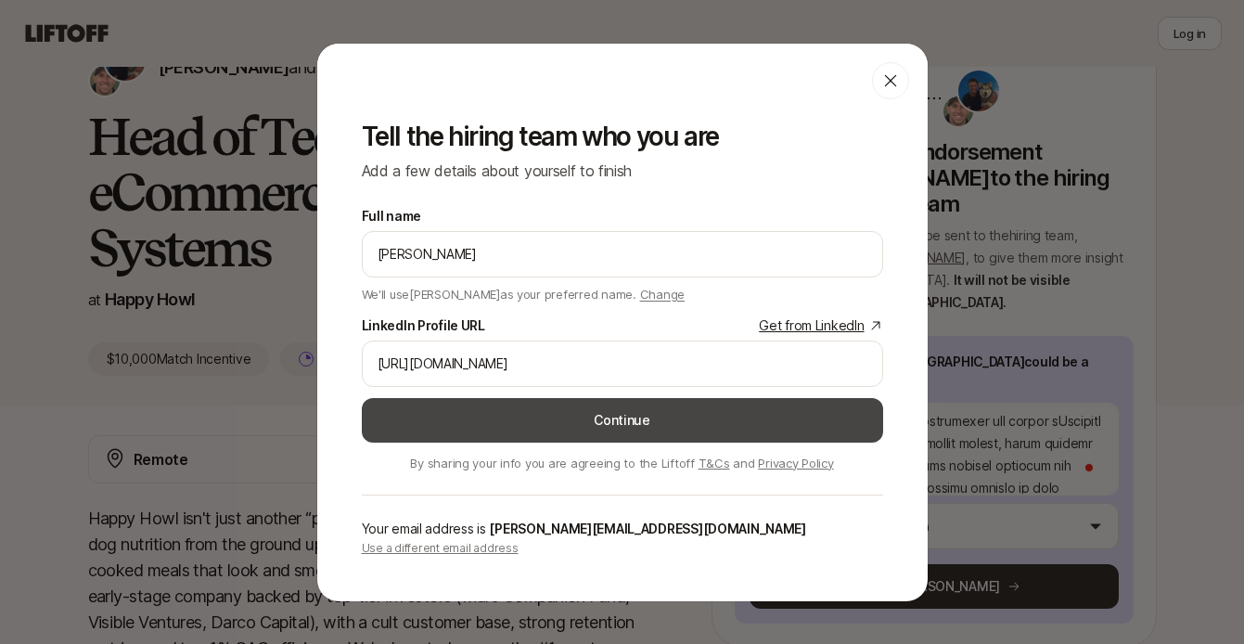
click at [455, 415] on button "Continue" at bounding box center [622, 420] width 521 height 45
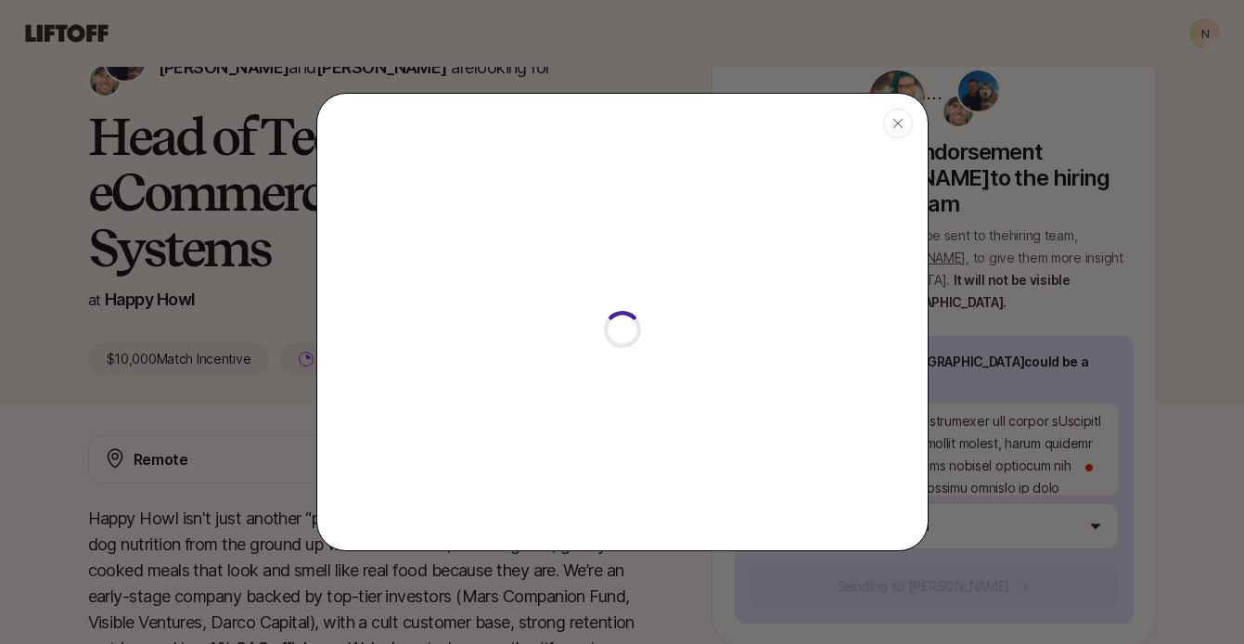
type textarea "x"
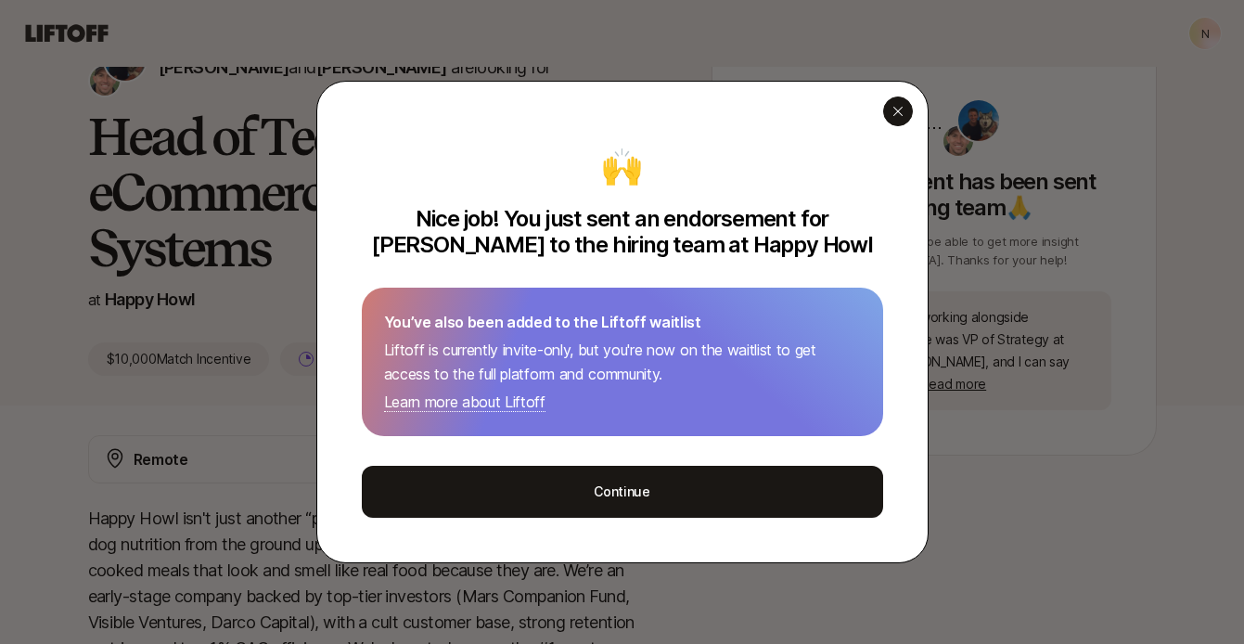
click at [900, 113] on icon "button" at bounding box center [897, 111] width 15 height 15
